Goal: Feedback & Contribution: Submit feedback/report problem

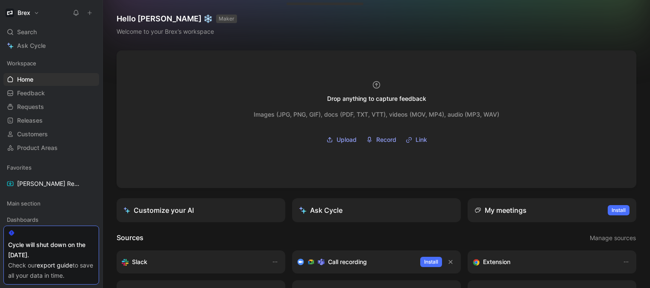
click at [89, 15] on icon at bounding box center [90, 13] width 6 height 6
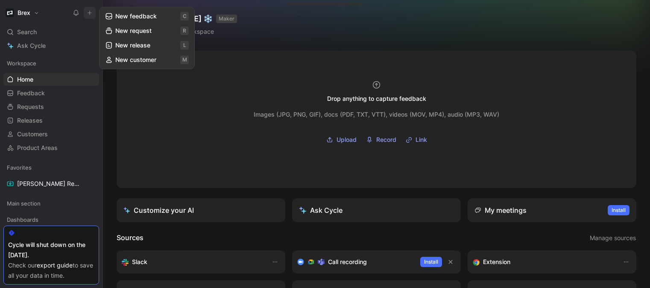
click at [133, 18] on button "New feedback c" at bounding box center [146, 16] width 91 height 15
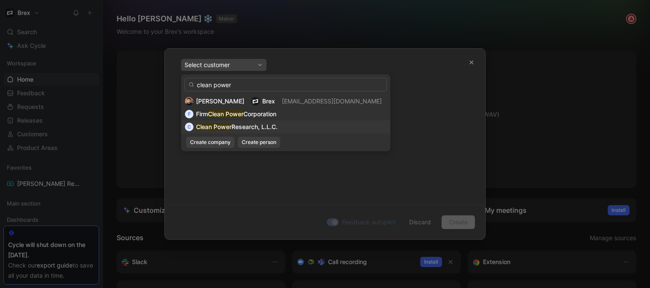
type input "clean power"
click at [218, 125] on mark "Clean Power" at bounding box center [213, 126] width 35 height 7
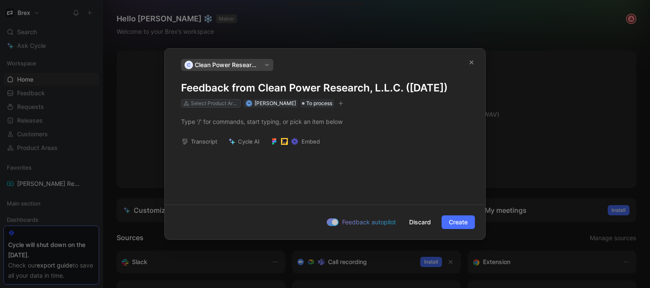
click at [218, 108] on div "Select Product Areas" at bounding box center [215, 103] width 48 height 9
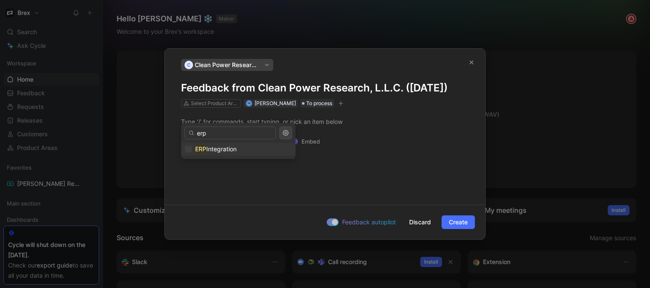
type input "erp"
click at [216, 147] on span "Integration" at bounding box center [221, 148] width 30 height 7
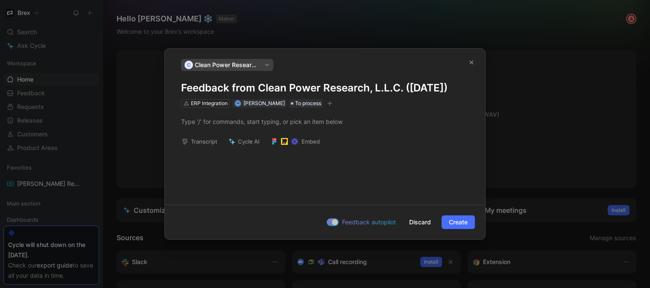
drag, startPoint x: 273, startPoint y: 97, endPoint x: 263, endPoint y: 97, distance: 9.4
click at [263, 95] on h1 "Feedback from Clean Power Research, L.L.C. ([DATE])" at bounding box center [325, 88] width 288 height 14
click at [264, 126] on div at bounding box center [325, 121] width 288 height 9
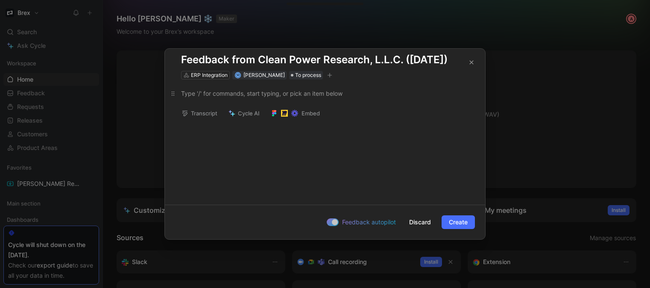
scroll to position [26, 0]
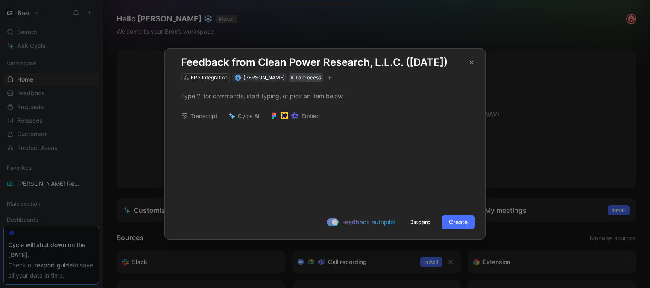
click at [296, 82] on span "To process" at bounding box center [308, 77] width 26 height 9
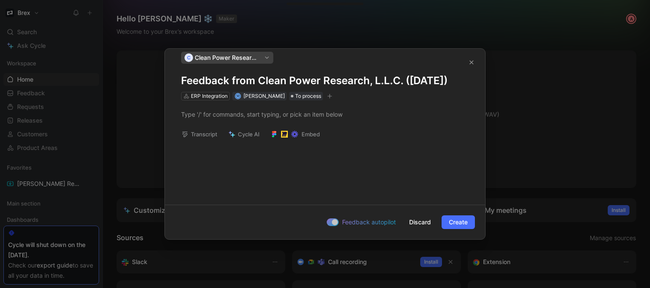
scroll to position [0, 0]
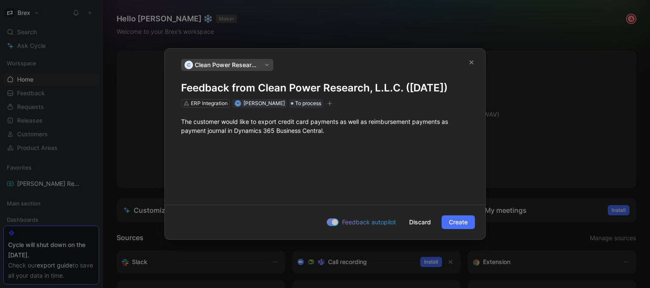
click at [346, 123] on div "The customer would like to export credit card payments as well as reimbursement…" at bounding box center [325, 126] width 320 height 37
click at [353, 95] on h1 "Feedback from Clean Power Research, L.L.C. ([DATE])" at bounding box center [325, 88] width 288 height 14
click at [457, 224] on span "Create" at bounding box center [458, 222] width 19 height 10
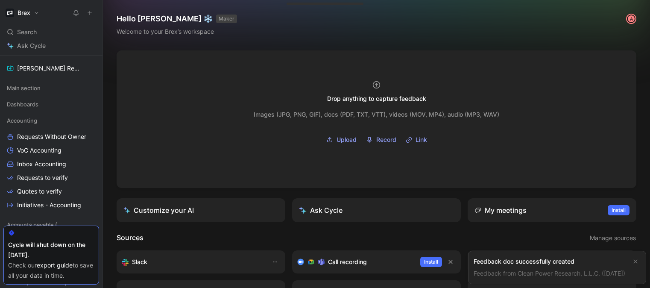
scroll to position [134, 0]
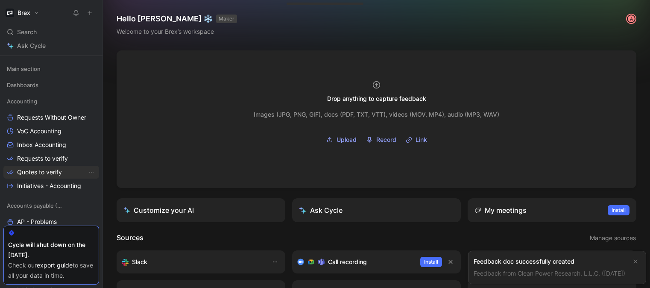
click at [50, 168] on span "Quotes to verify" at bounding box center [39, 172] width 45 height 9
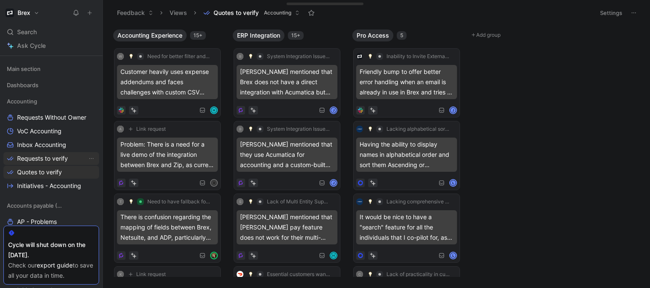
click at [47, 162] on span "Requests to verify" at bounding box center [42, 158] width 51 height 9
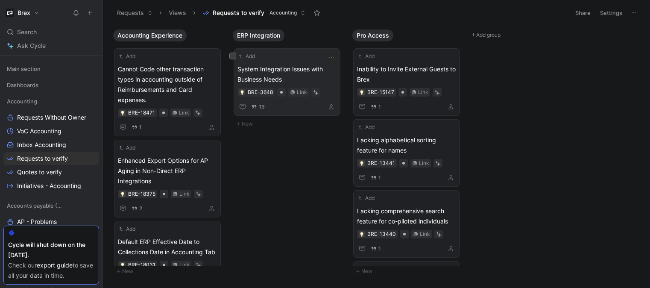
click at [291, 72] on span "System Integration Issues with Business Needs" at bounding box center [286, 74] width 99 height 20
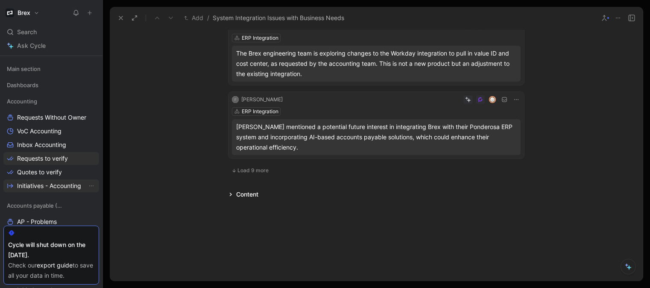
scroll to position [140, 0]
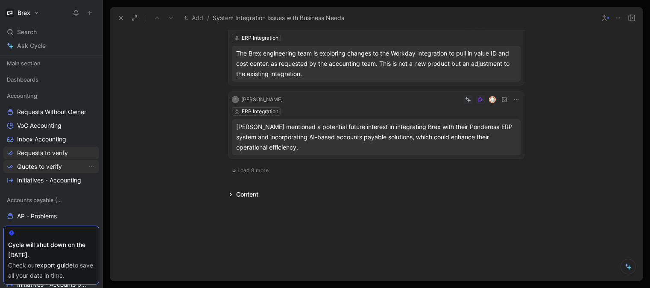
click at [50, 168] on span "Quotes to verify" at bounding box center [39, 166] width 45 height 9
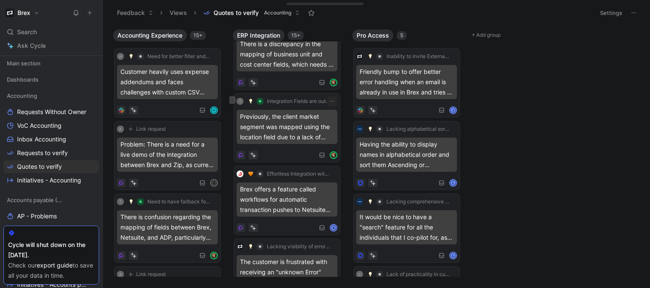
scroll to position [535, 0]
click at [49, 29] on div "Search ⌘ K" at bounding box center [51, 32] width 96 height 13
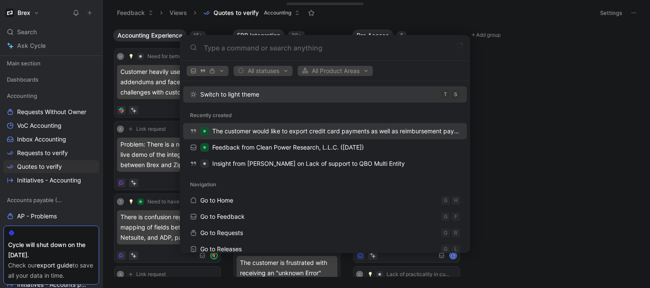
click at [272, 131] on span "The customer would like to export credit card payments as well as reimbursement…" at bounding box center [417, 130] width 411 height 7
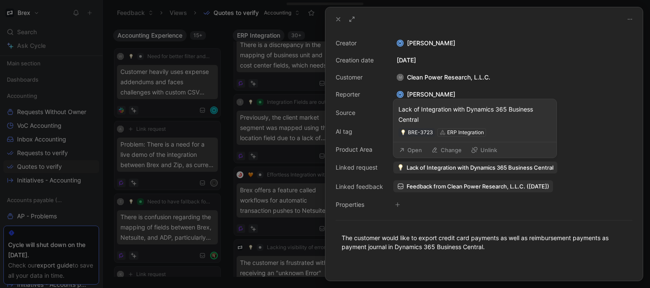
click at [482, 152] on button "Unlink" at bounding box center [484, 150] width 34 height 12
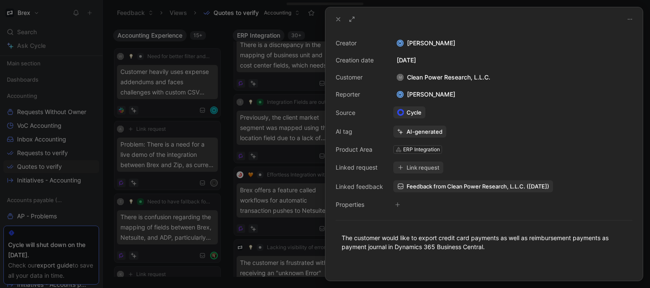
click at [427, 170] on button "Link request" at bounding box center [418, 167] width 50 height 12
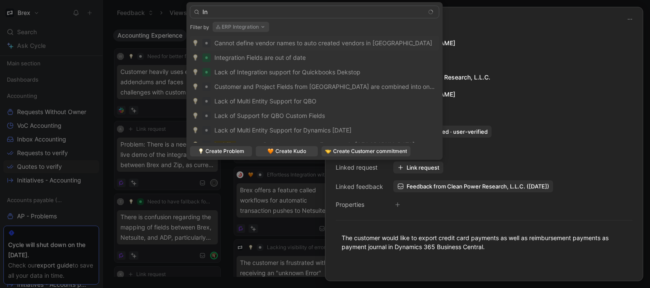
type input "I"
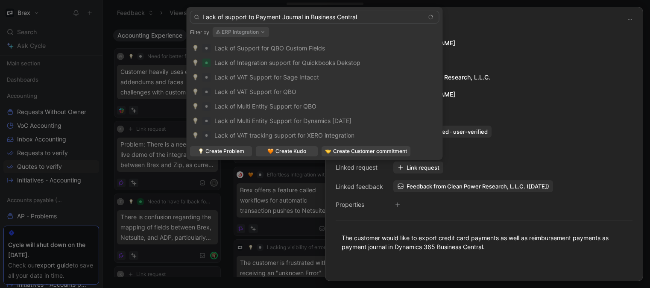
click at [310, 17] on input "Lack of support to Payment Journal in Business Central" at bounding box center [314, 17] width 249 height 13
click at [408, 15] on input "Lack of support to Payment Journal in Dynamics 365 Business Central" at bounding box center [314, 17] width 249 height 13
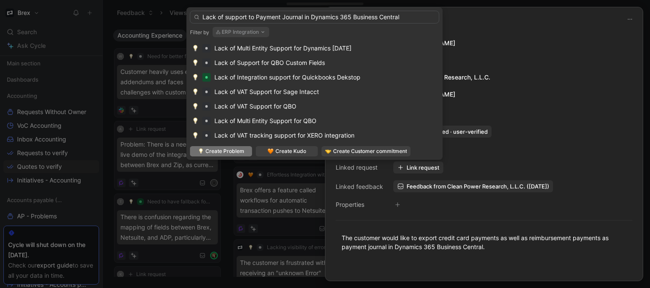
type input "Lack of support to Payment Journal in Dynamics 365 Business Central"
click at [212, 152] on span "Create Problem" at bounding box center [224, 151] width 39 height 9
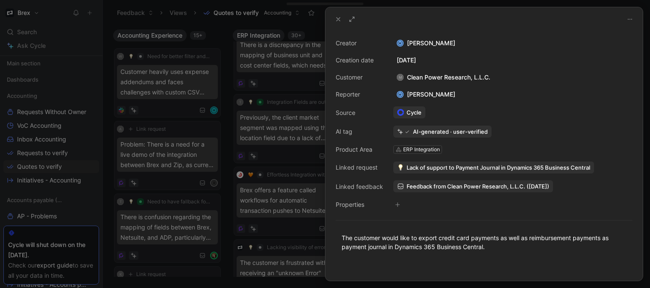
click at [449, 133] on div "AI-generated · user-verified" at bounding box center [450, 132] width 75 height 8
click at [402, 134] on div "AI-generated · user-verified" at bounding box center [442, 131] width 98 height 12
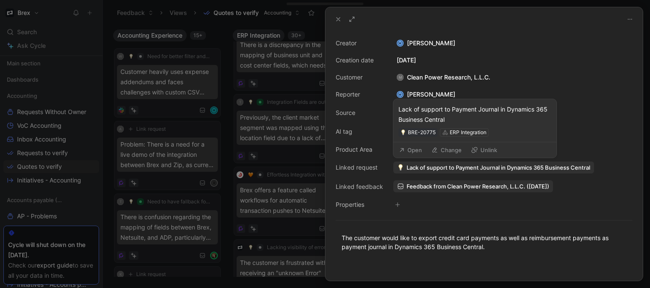
click at [414, 149] on button "Open" at bounding box center [410, 150] width 31 height 12
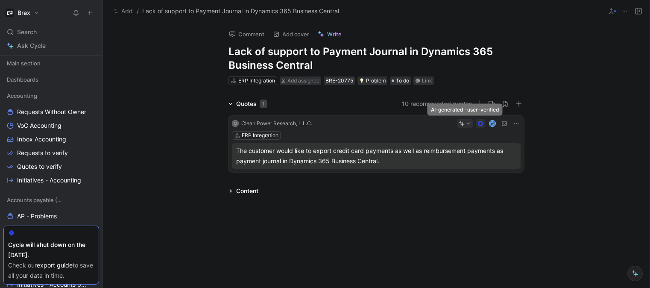
click at [468, 123] on icon at bounding box center [468, 123] width 5 height 5
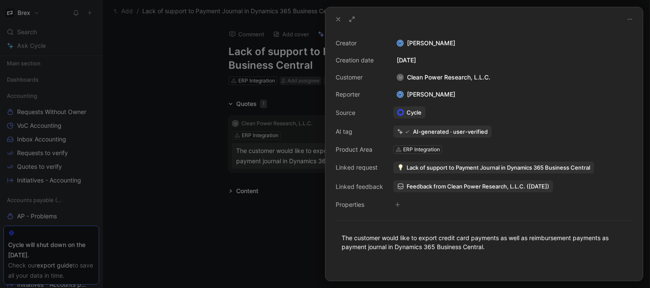
click at [189, 120] on div at bounding box center [325, 144] width 650 height 288
